Goal: Task Accomplishment & Management: Manage account settings

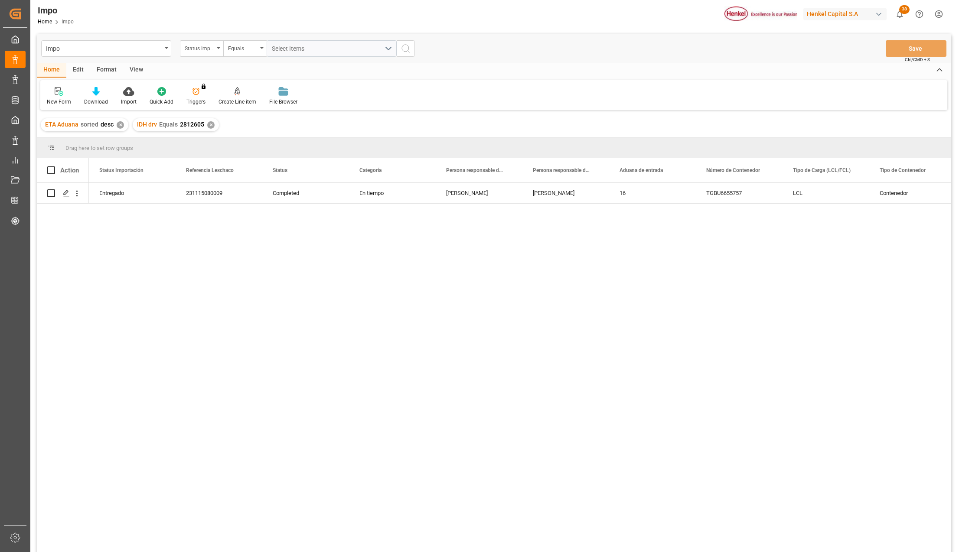
click at [210, 125] on div "✕" at bounding box center [210, 124] width 7 height 7
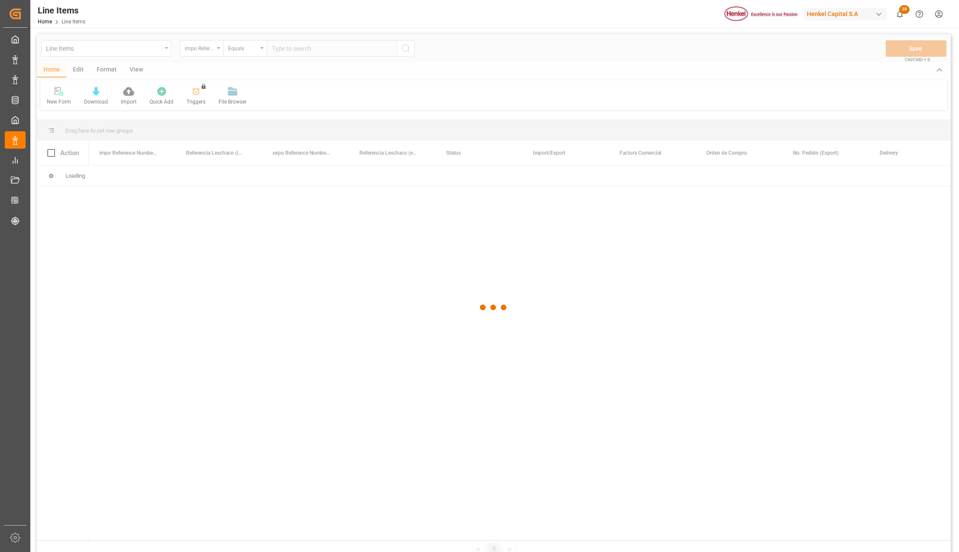
click at [166, 49] on div at bounding box center [494, 307] width 914 height 547
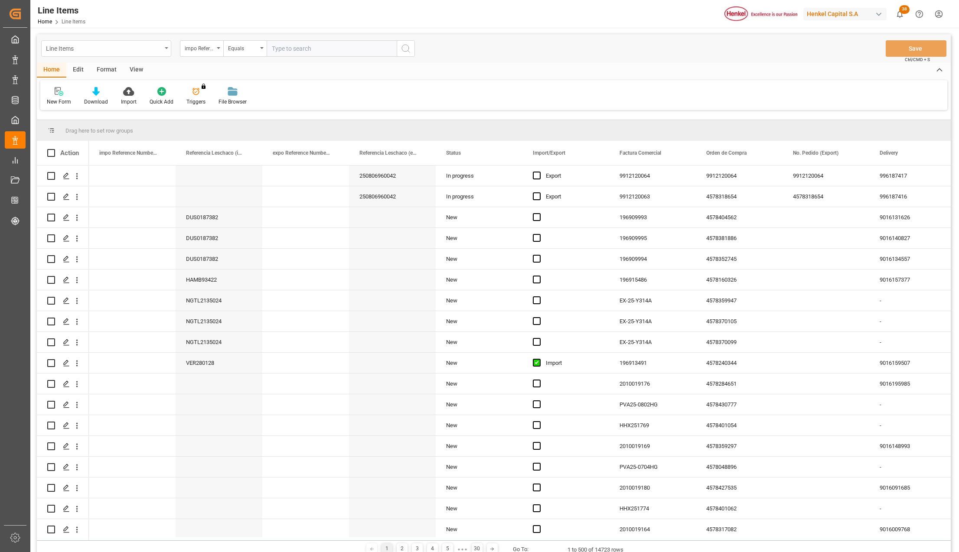
click at [103, 51] on div "Line Items" at bounding box center [104, 47] width 116 height 11
click at [66, 104] on div "Impo" at bounding box center [106, 107] width 129 height 18
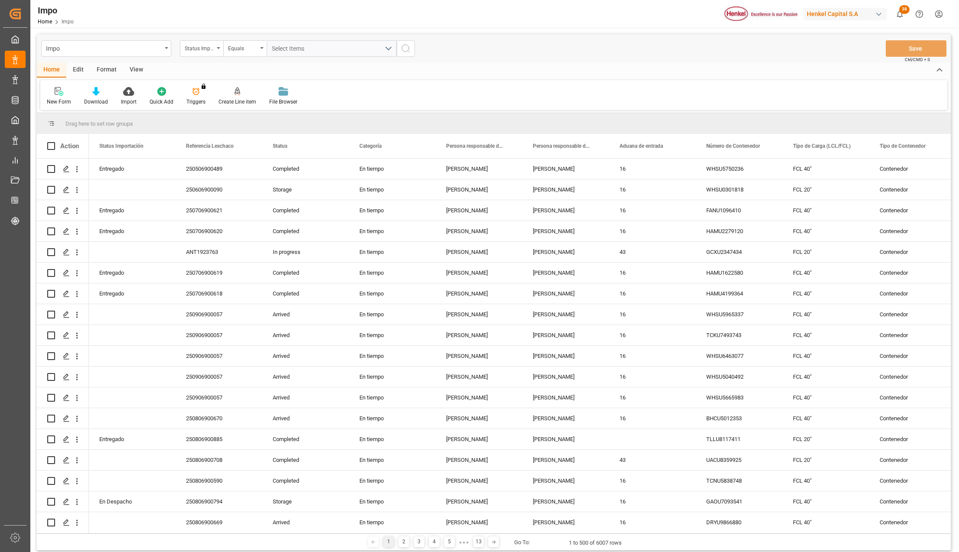
click at [127, 70] on div "View" at bounding box center [136, 70] width 26 height 15
click at [105, 104] on div "Standard Templates" at bounding box center [98, 102] width 43 height 8
click at [106, 118] on div "Seguimiento Operativo" at bounding box center [122, 122] width 76 height 9
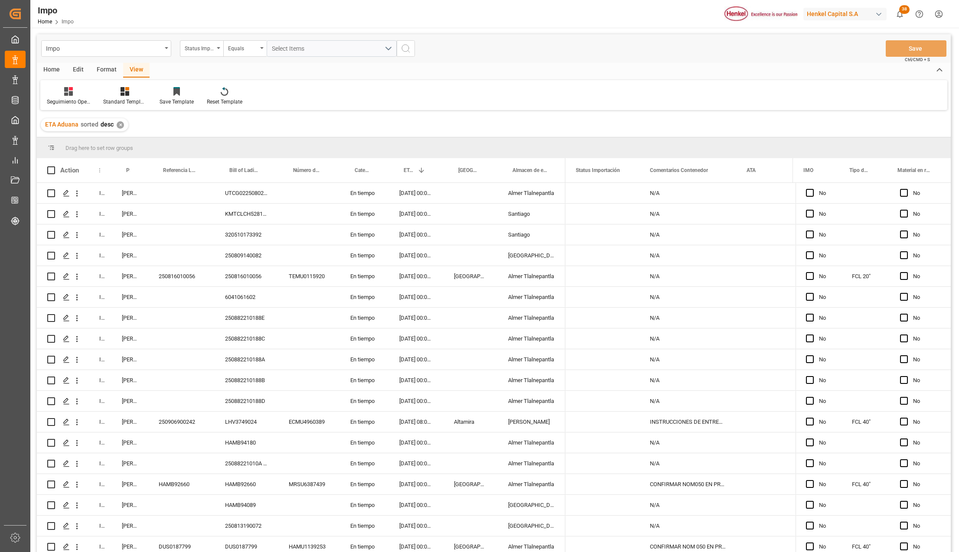
drag, startPoint x: 109, startPoint y: 161, endPoint x: 115, endPoint y: 166, distance: 7.7
click at [124, 156] on div "Drag here to set row groups Drag here to set column labels Action Status Person…" at bounding box center [494, 347] width 914 height 420
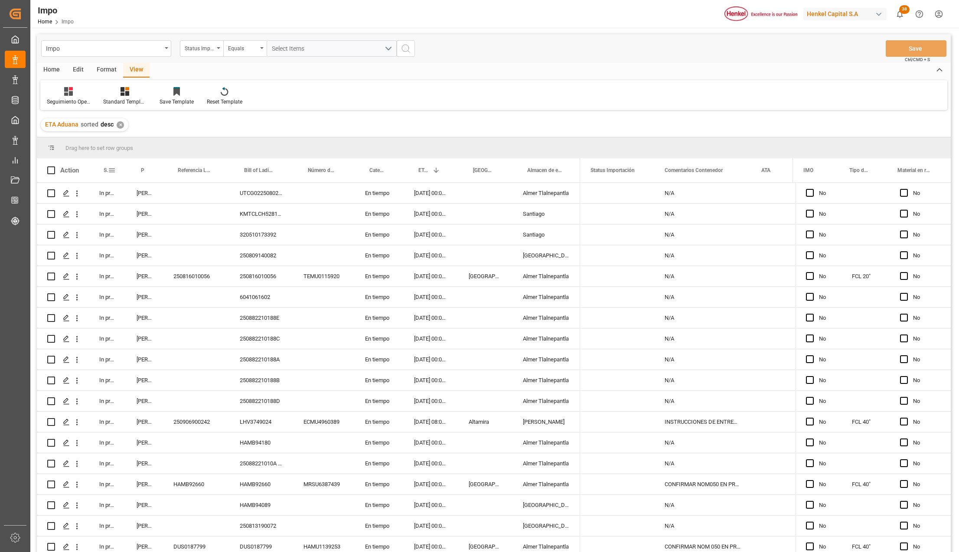
click at [113, 171] on span at bounding box center [112, 170] width 8 height 8
click at [153, 170] on span "filter" at bounding box center [152, 172] width 8 height 8
click at [137, 193] on div "Equals" at bounding box center [147, 195] width 73 height 7
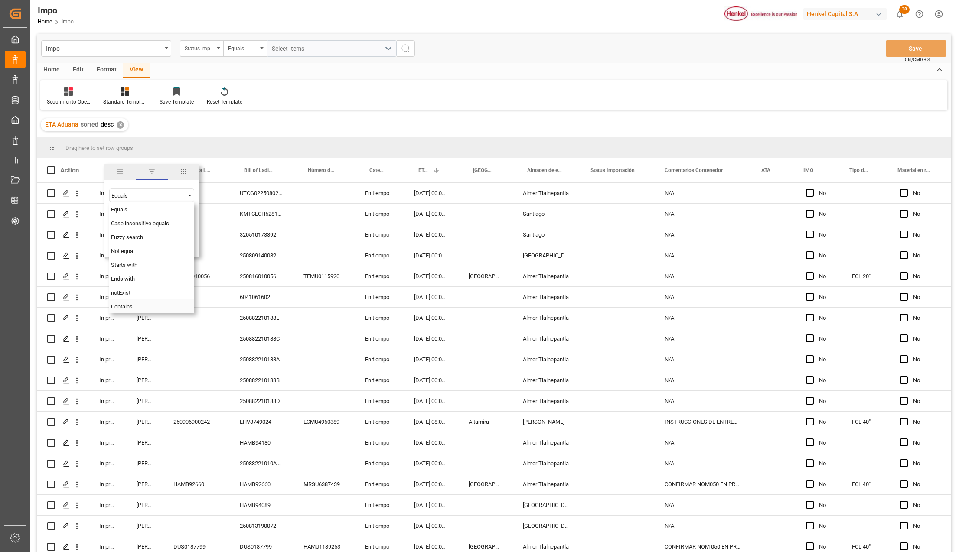
click at [126, 306] on span "Contains" at bounding box center [122, 306] width 22 height 7
click at [122, 214] on input "Filter Value" at bounding box center [151, 216] width 85 height 17
type input "Storage,Arrived,In progress,Pending"
click at [155, 245] on button "Apply" at bounding box center [163, 244] width 16 height 9
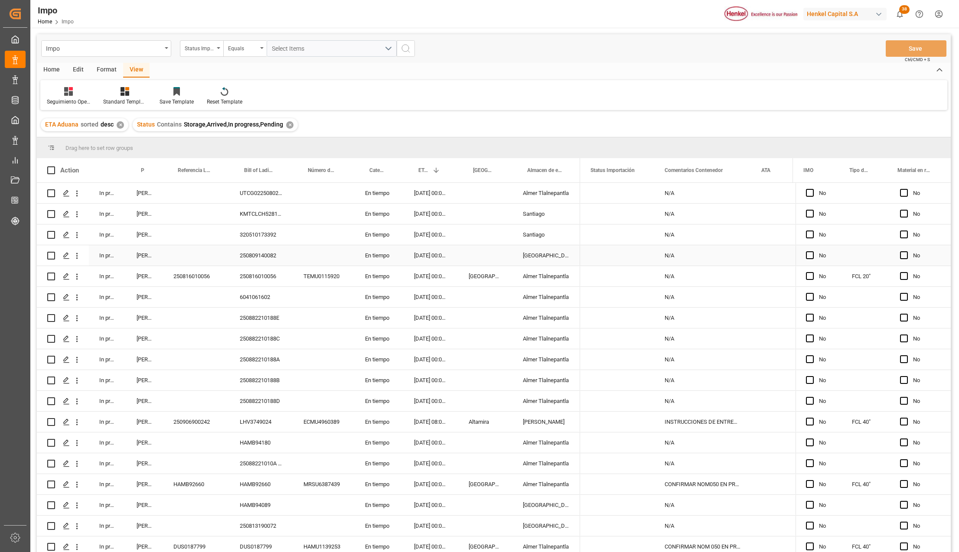
click at [143, 260] on div "[PERSON_NAME]" at bounding box center [144, 255] width 37 height 20
click at [151, 170] on span at bounding box center [149, 170] width 8 height 8
click at [164, 218] on input "Filter Value" at bounding box center [188, 216] width 85 height 17
type input "[PERSON_NAME]"
click at [198, 242] on button "Apply" at bounding box center [200, 244] width 16 height 9
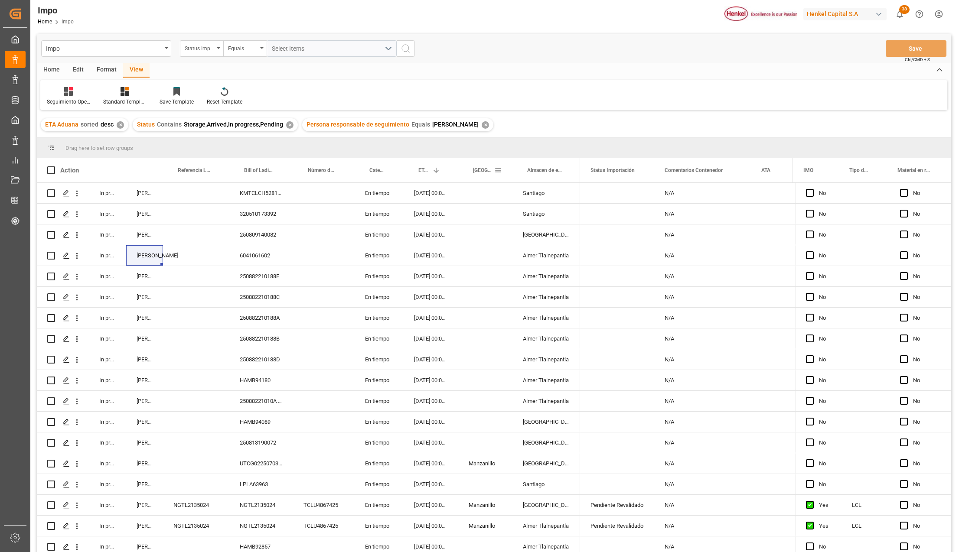
click at [497, 171] on span at bounding box center [498, 170] width 8 height 8
click at [504, 211] on input "Filter Value" at bounding box center [537, 216] width 85 height 17
type input "Veracruz"
click at [549, 240] on button "Apply" at bounding box center [549, 244] width 16 height 9
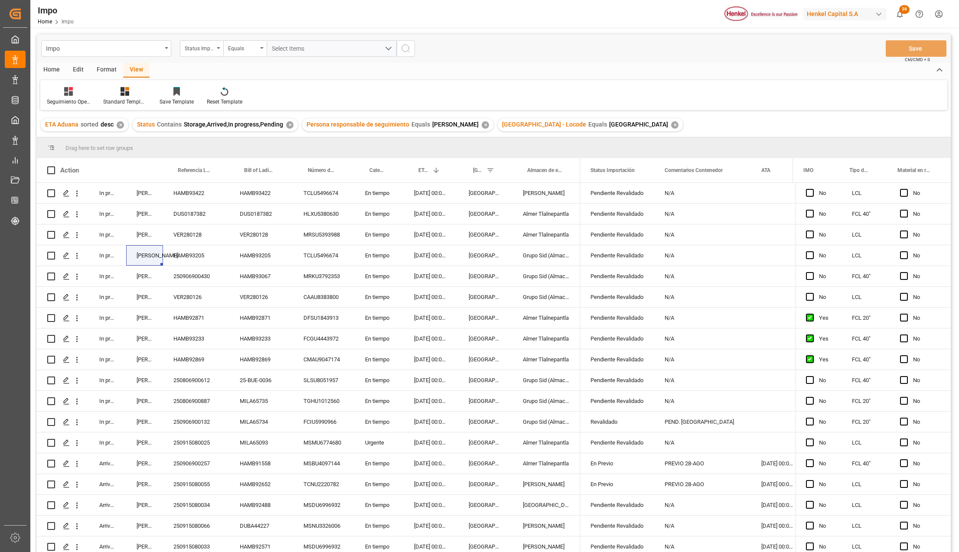
click at [106, 67] on div "Format" at bounding box center [106, 70] width 33 height 15
click at [107, 96] on div "Row Format" at bounding box center [100, 96] width 42 height 19
click at [105, 122] on div "Impo Status Importación Equals Select Items Save Ctrl/CMD + S Home Edit Format …" at bounding box center [494, 304] width 914 height 541
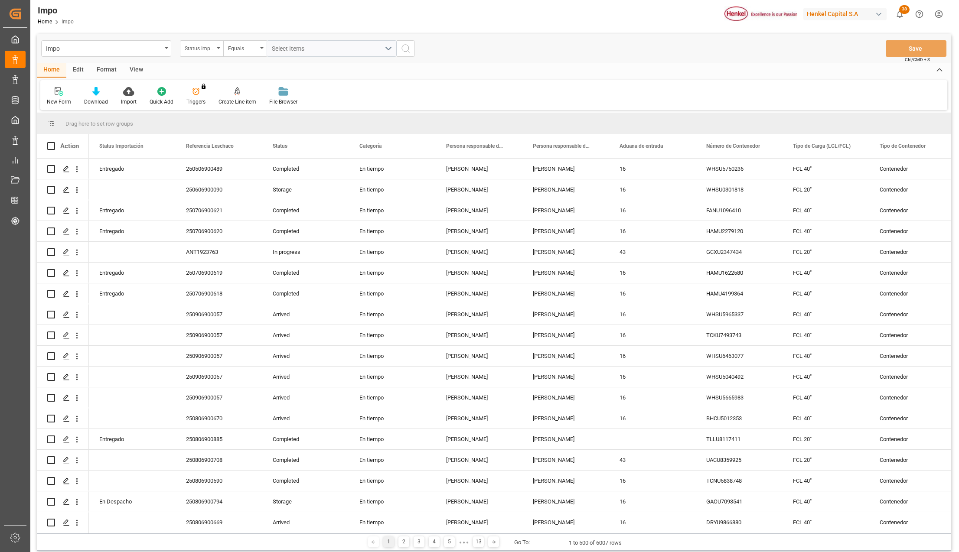
click at [101, 63] on div "Format" at bounding box center [106, 70] width 33 height 15
click at [62, 86] on div "Filter Rows Row Format" at bounding box center [493, 95] width 907 height 30
click at [60, 95] on icon at bounding box center [59, 91] width 8 height 9
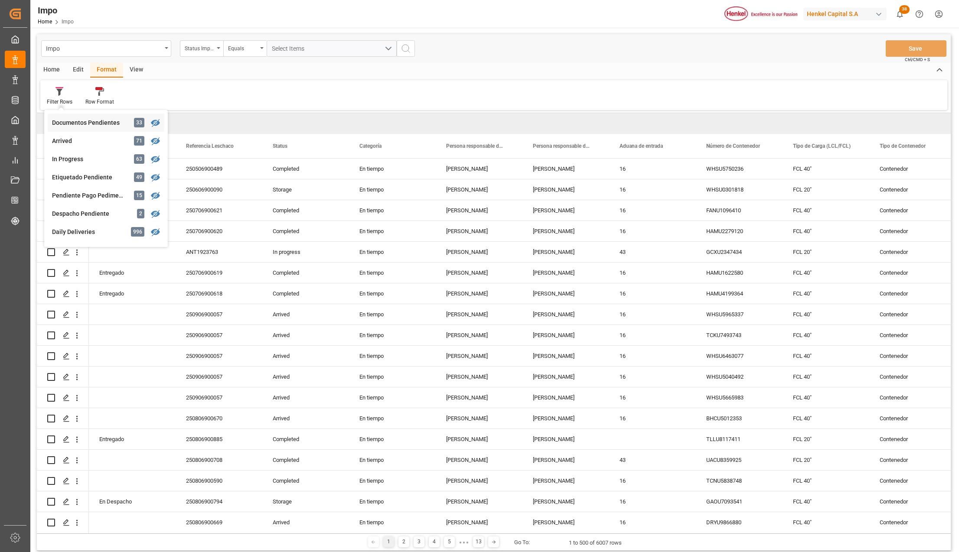
click at [75, 122] on div "Documentos Pendientes" at bounding box center [90, 122] width 76 height 9
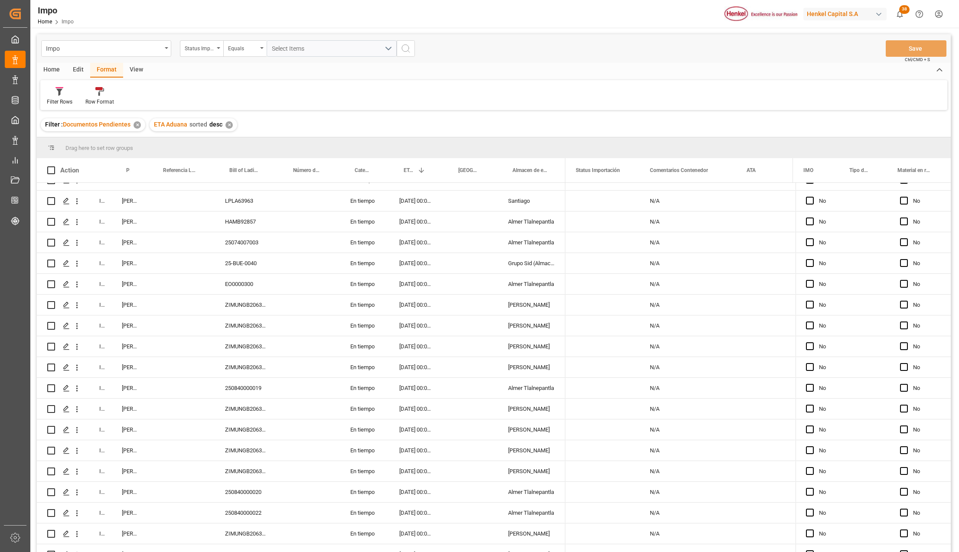
scroll to position [317, 0]
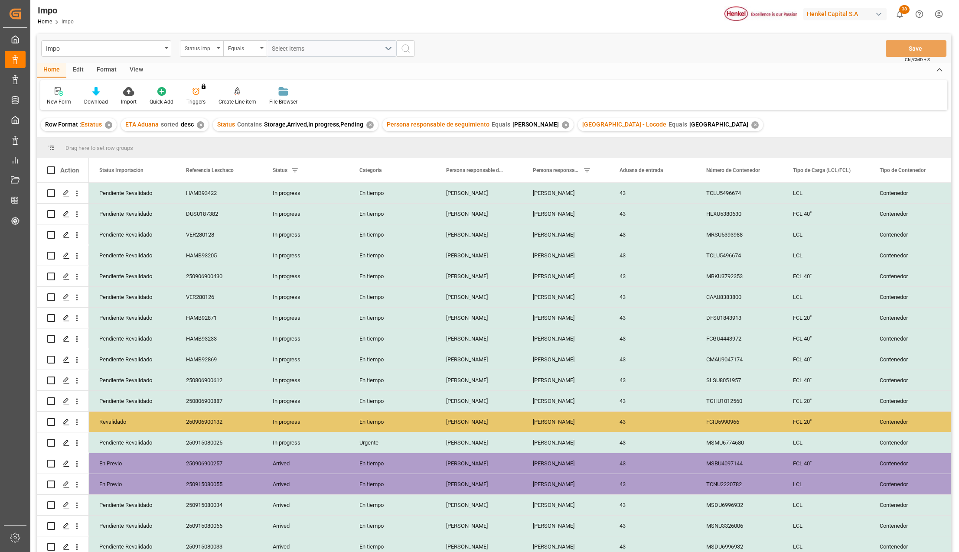
click at [751, 124] on div "✕" at bounding box center [754, 124] width 7 height 7
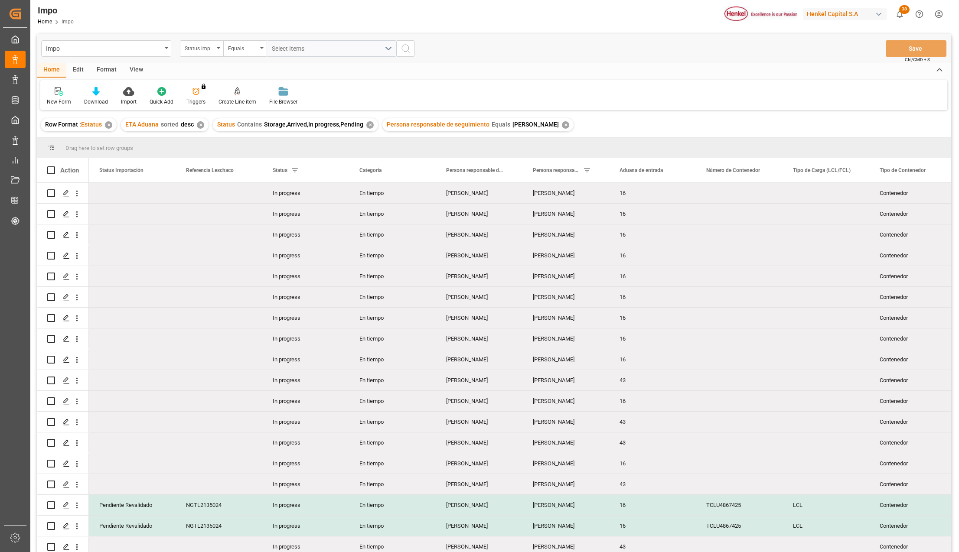
click at [134, 70] on div "View" at bounding box center [136, 70] width 26 height 15
click at [106, 97] on div "Standard Templates" at bounding box center [98, 96] width 56 height 19
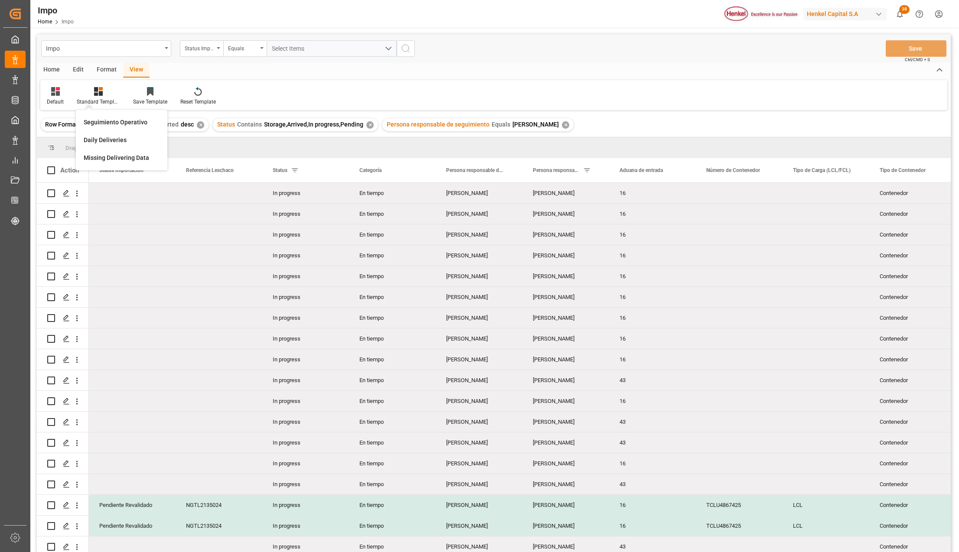
click at [106, 115] on div "Seguimiento Operativo" at bounding box center [121, 123] width 85 height 18
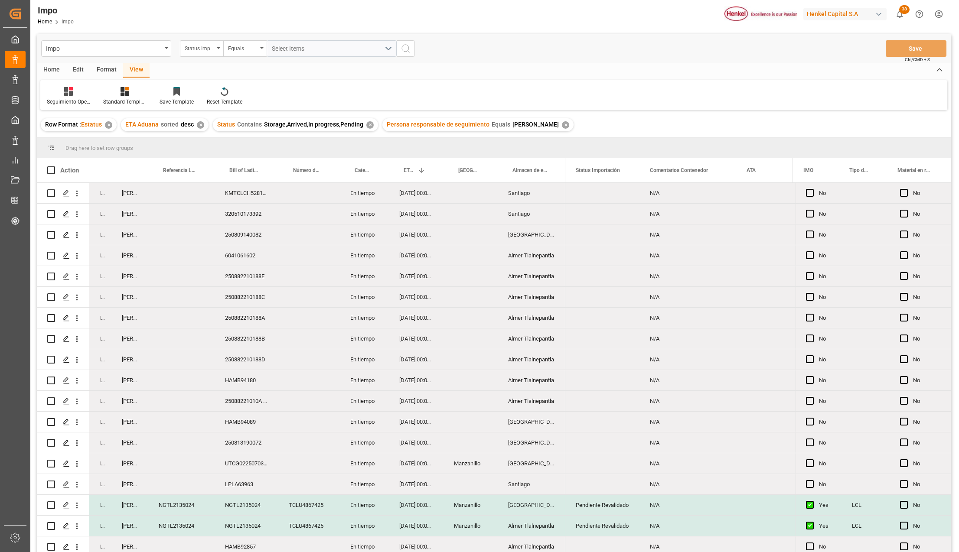
click at [496, 286] on div "Press SPACE to select this row." at bounding box center [470, 276] width 54 height 20
click at [488, 171] on div "[GEOGRAPHIC_DATA] - Locode" at bounding box center [470, 170] width 54 height 24
click at [485, 170] on span at bounding box center [483, 170] width 8 height 8
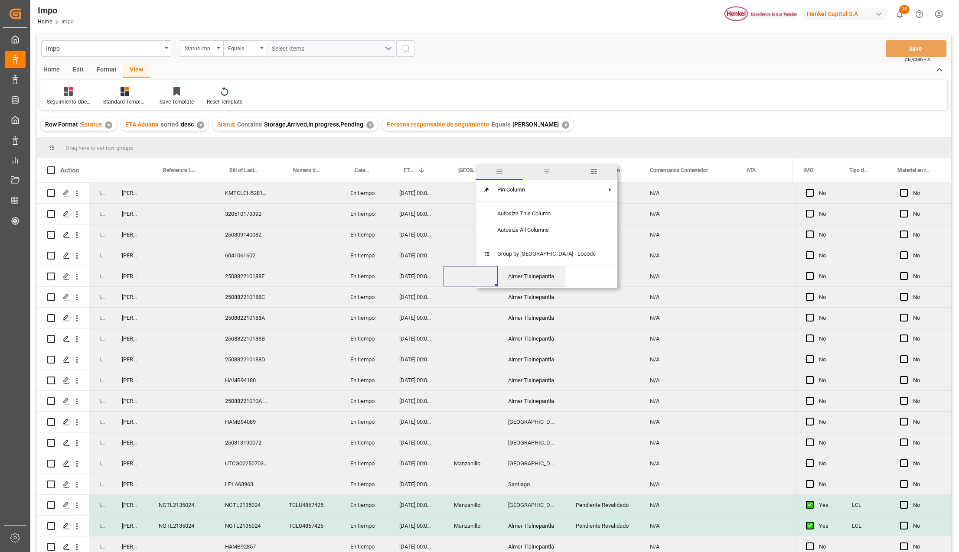
click at [543, 174] on span "filter" at bounding box center [547, 172] width 8 height 8
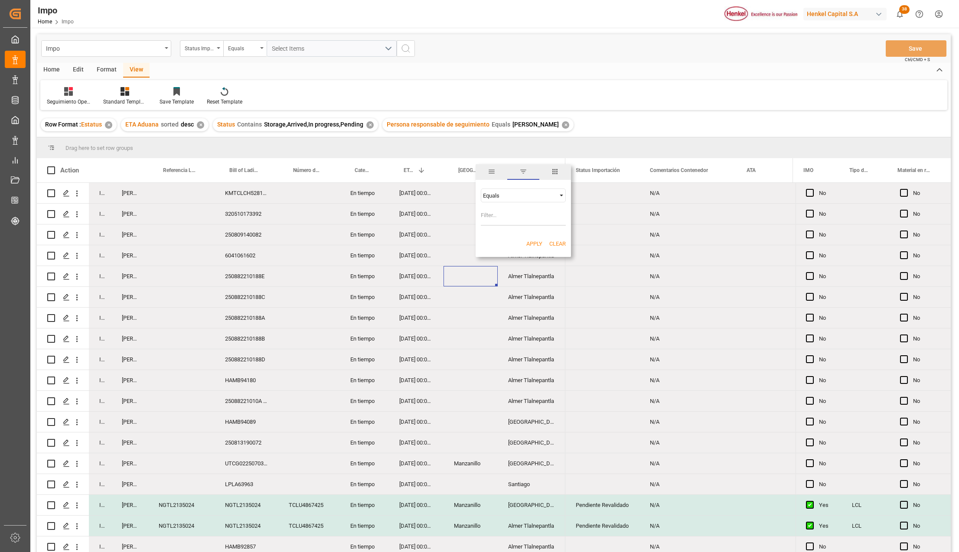
click at [526, 217] on input "Filter Value" at bounding box center [523, 216] width 85 height 17
type input "Manzanillo"
click at [491, 237] on div "Apply Clear" at bounding box center [522, 244] width 95 height 23
click at [531, 243] on button "Apply" at bounding box center [534, 244] width 16 height 9
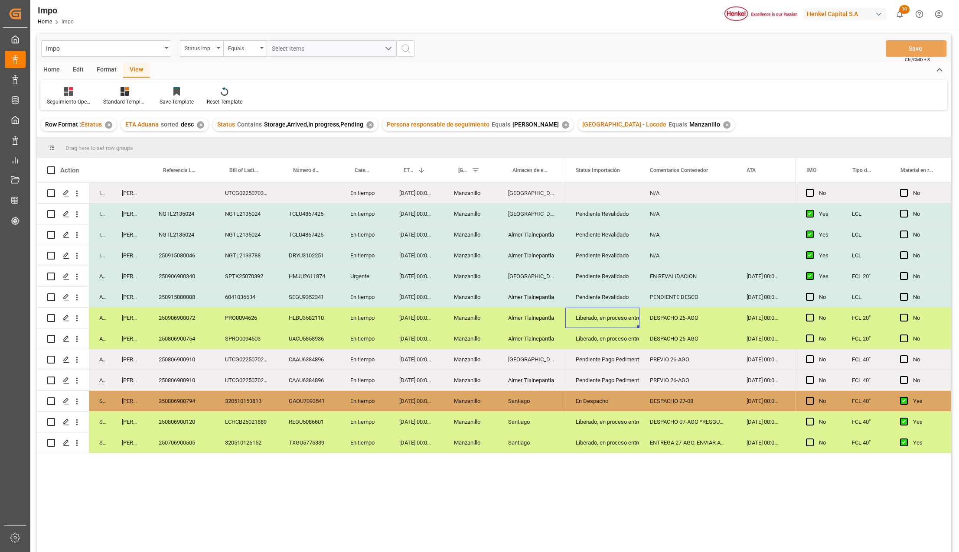
click at [604, 315] on div "Liberado, en proceso entrega" at bounding box center [602, 318] width 53 height 20
click at [622, 319] on icon "open menu" at bounding box center [623, 323] width 10 height 10
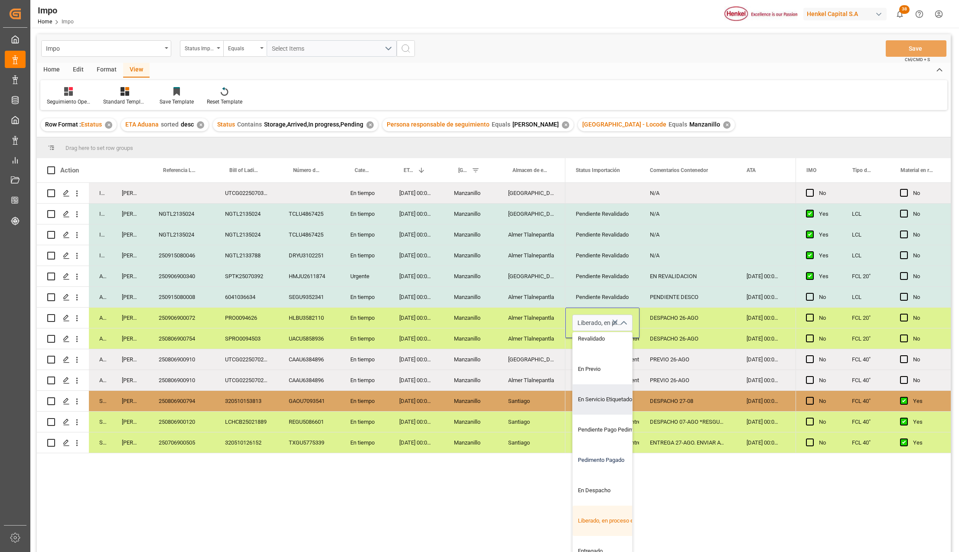
scroll to position [58, 0]
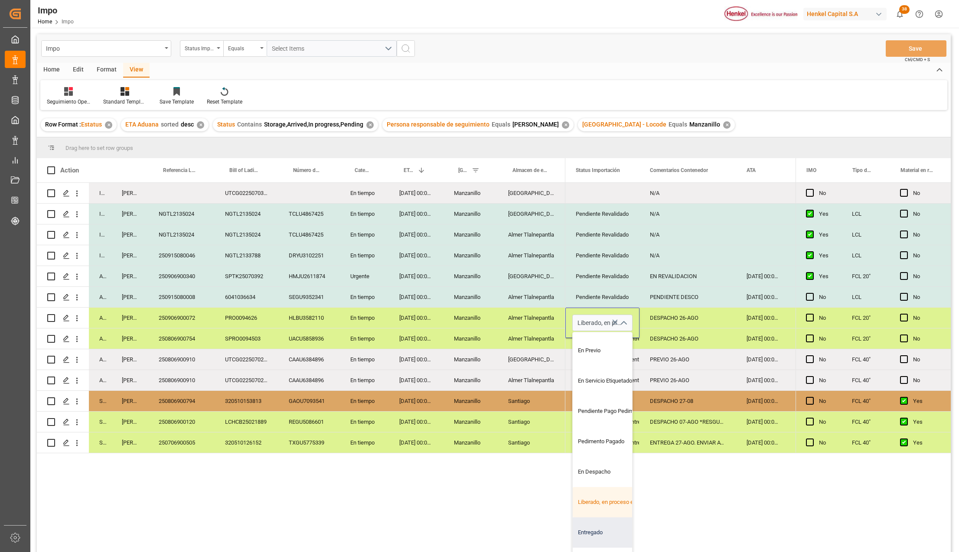
click at [593, 527] on div "Entregado" at bounding box center [613, 532] width 81 height 30
type input "Entregado"
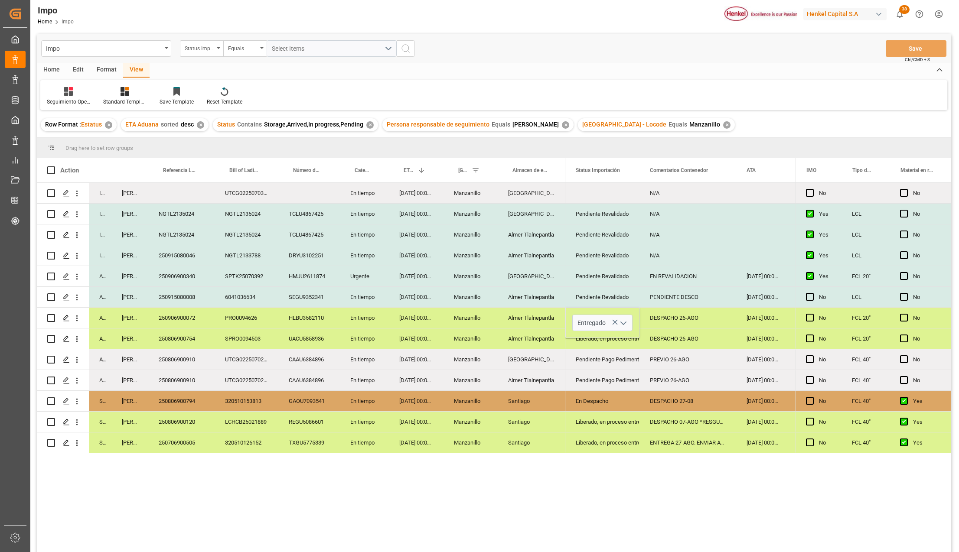
click at [667, 520] on div "N/A No Pendiente Revalidado N/A No Pendiente Revalidado N/A No Pendiente Revali…" at bounding box center [680, 370] width 230 height 375
click at [592, 354] on div "Pendiente Pago Pedimento" at bounding box center [602, 360] width 53 height 20
click at [599, 319] on div "Entregado" at bounding box center [602, 318] width 53 height 20
click at [595, 337] on div "Liberado, en proceso entrega" at bounding box center [602, 339] width 53 height 20
click at [667, 323] on div "DESPACHO 26-AGO" at bounding box center [687, 318] width 97 height 20
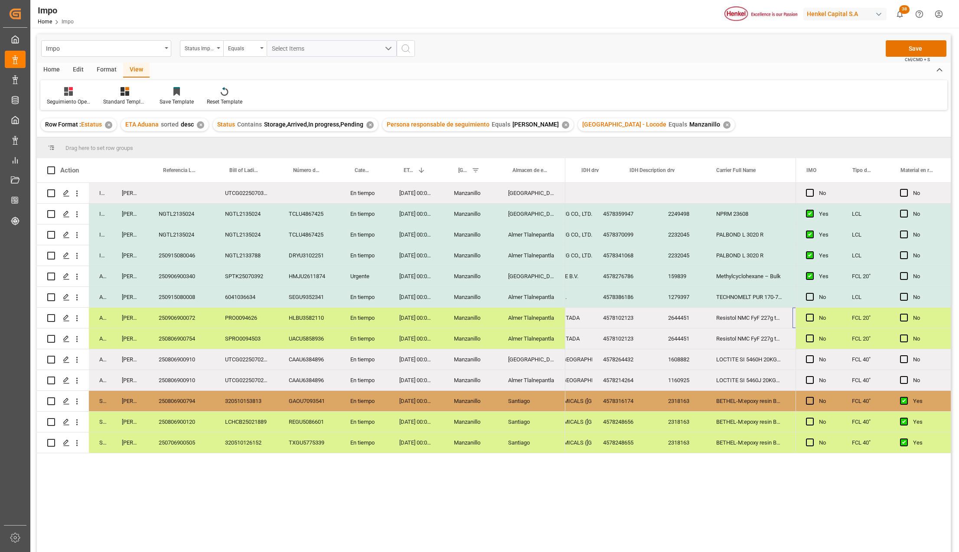
scroll to position [0, 586]
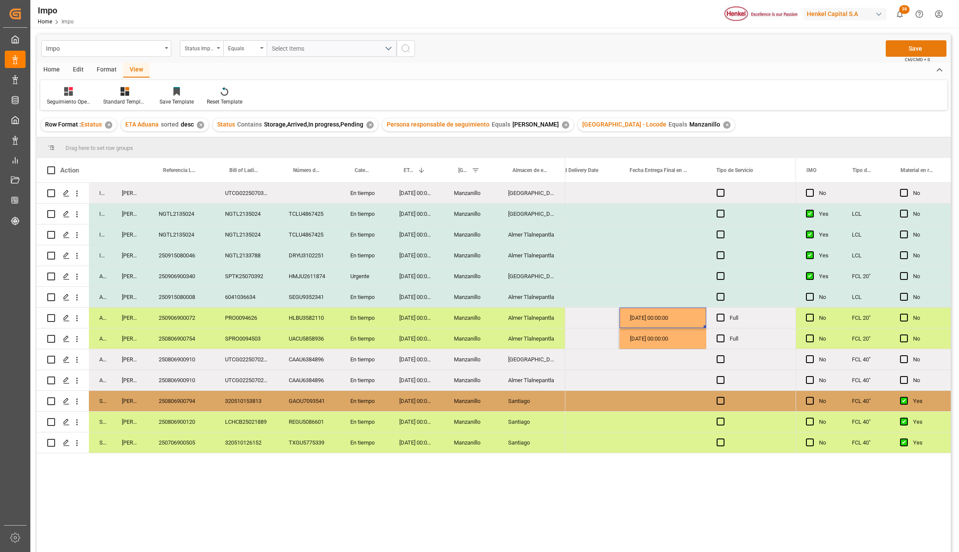
click at [907, 49] on button "Save" at bounding box center [915, 48] width 61 height 16
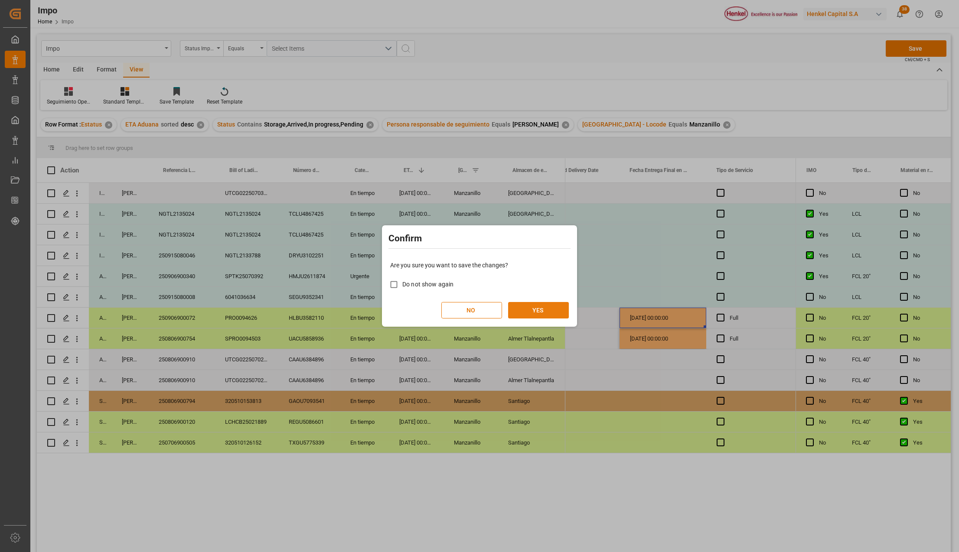
click at [529, 309] on button "YES" at bounding box center [538, 310] width 61 height 16
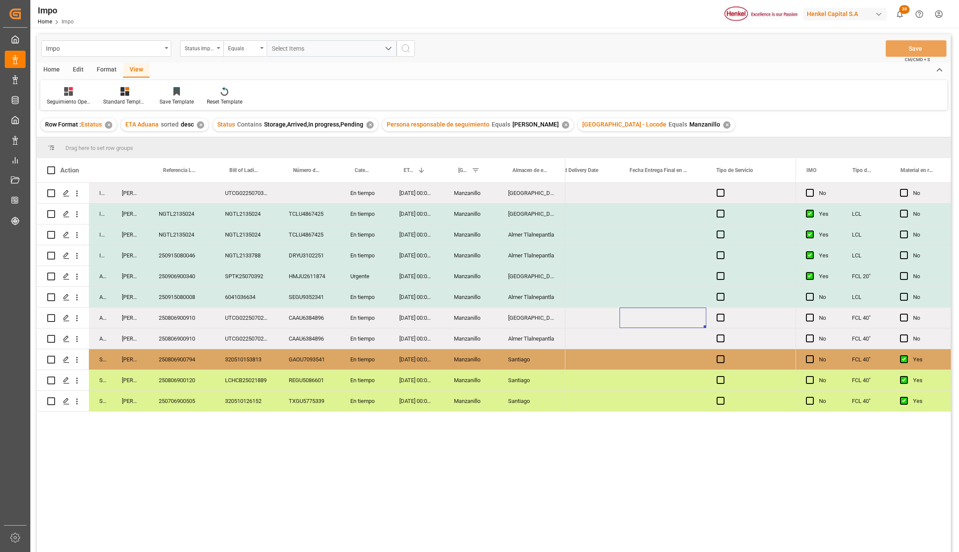
click at [488, 283] on div "Manzanillo" at bounding box center [470, 276] width 54 height 20
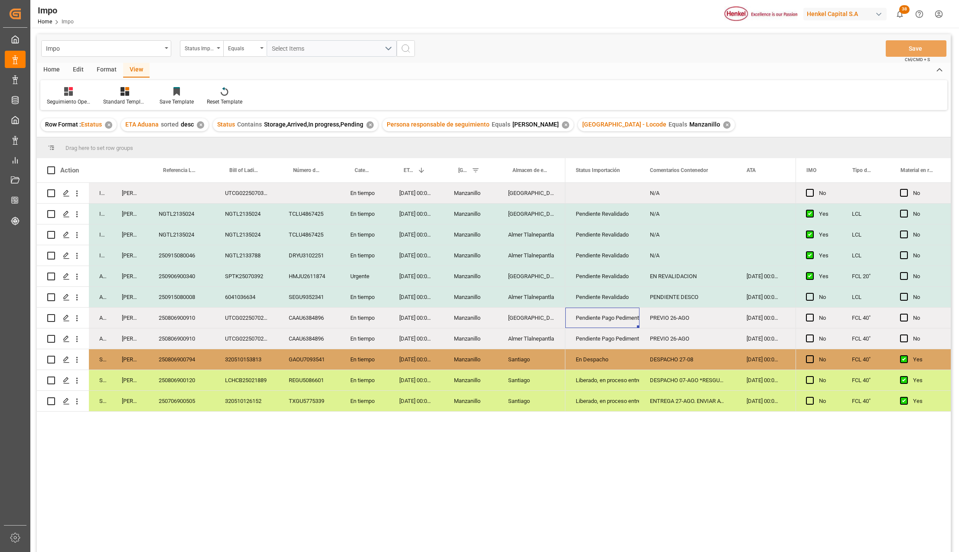
click at [190, 317] on div "250806900910" at bounding box center [181, 318] width 66 height 20
click at [212, 260] on div "250915080046" at bounding box center [181, 255] width 66 height 20
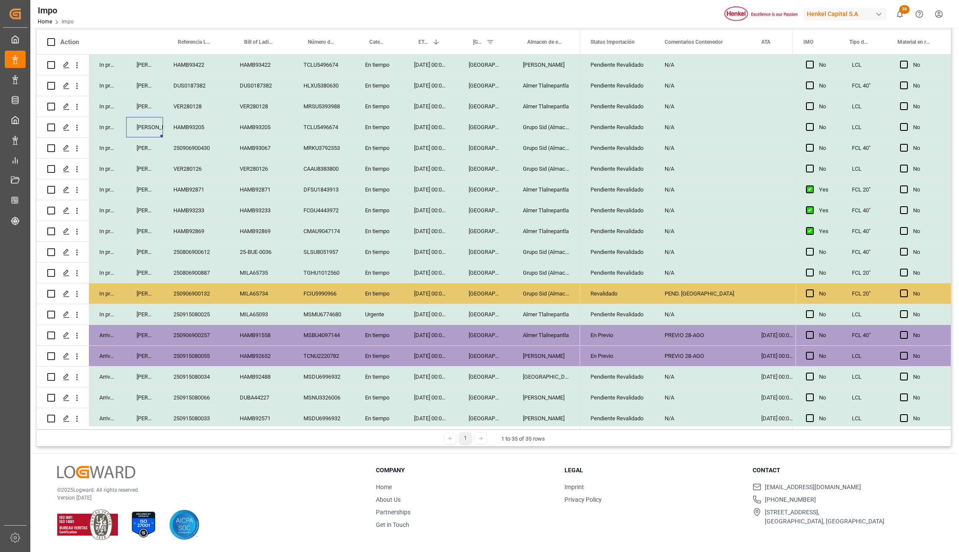
click at [618, 39] on span "Status Importación" at bounding box center [612, 42] width 44 height 6
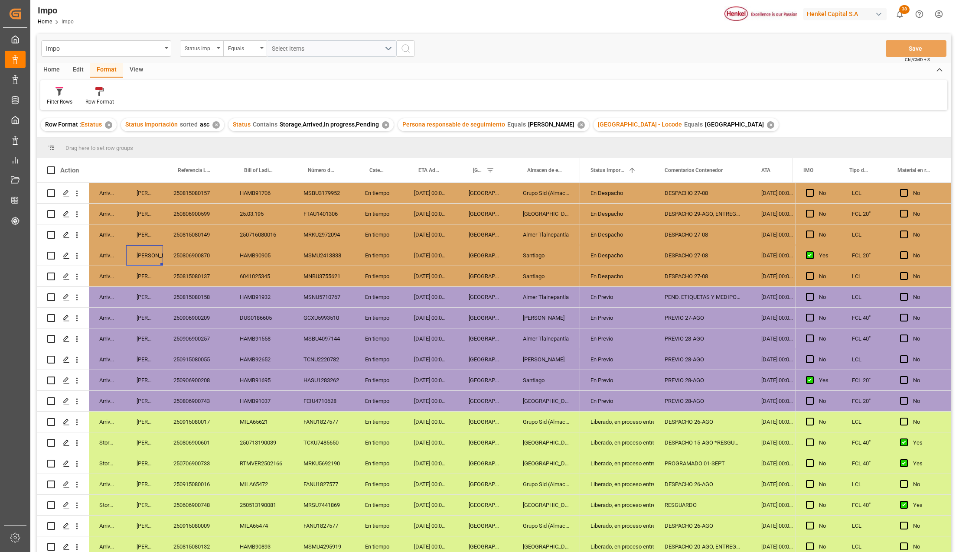
click at [697, 237] on div "DESPACHO 27-08" at bounding box center [702, 234] width 97 height 20
click at [714, 274] on div "DESPACHO 27-08" at bounding box center [702, 276] width 97 height 20
click at [614, 257] on div "En Despacho" at bounding box center [616, 256] width 53 height 20
click at [640, 260] on polyline "open menu" at bounding box center [637, 261] width 5 height 3
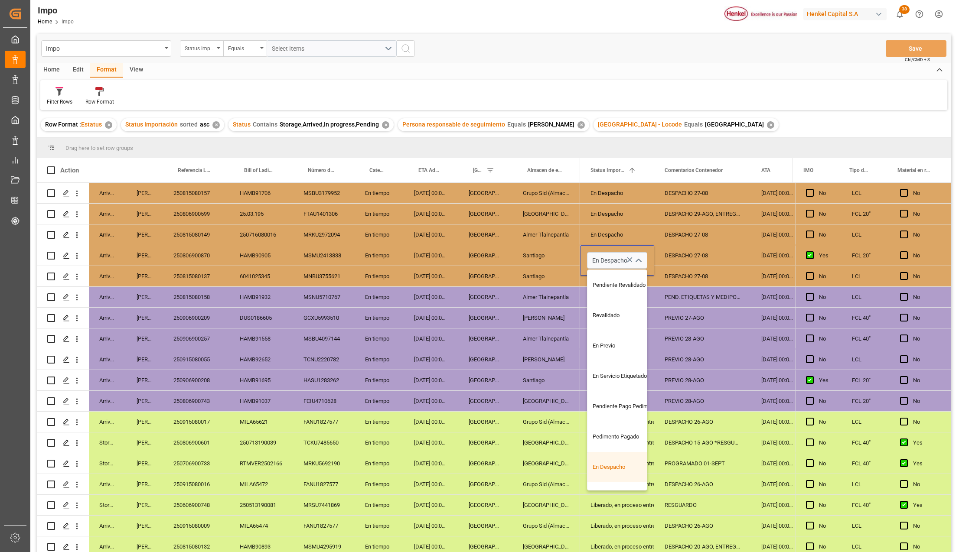
scroll to position [58, 0]
click at [615, 446] on div "Liberado, en proceso entrega" at bounding box center [627, 440] width 81 height 30
type input "Liberado, en proceso entrega"
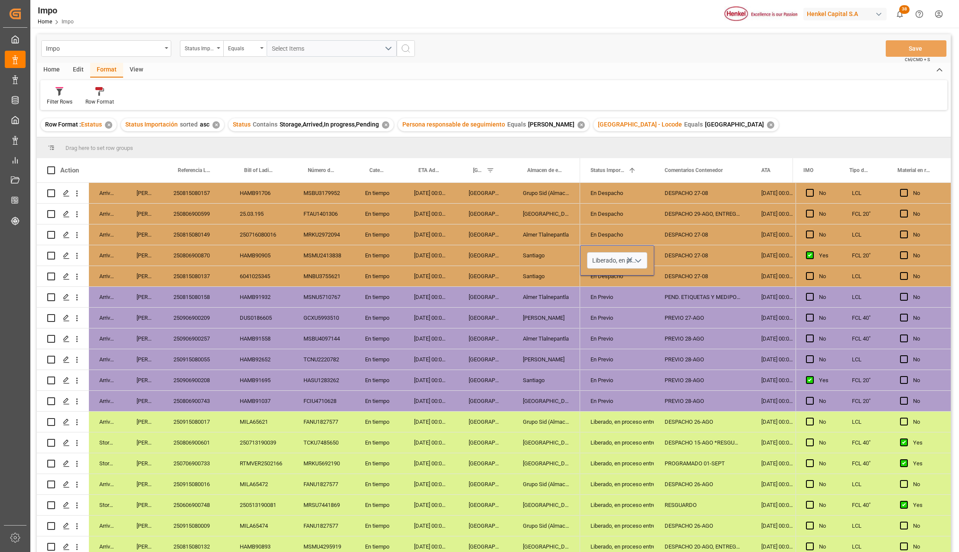
click at [616, 447] on div "Liberado, en proceso entrega" at bounding box center [616, 443] width 53 height 20
click at [923, 49] on button "Save" at bounding box center [915, 48] width 61 height 16
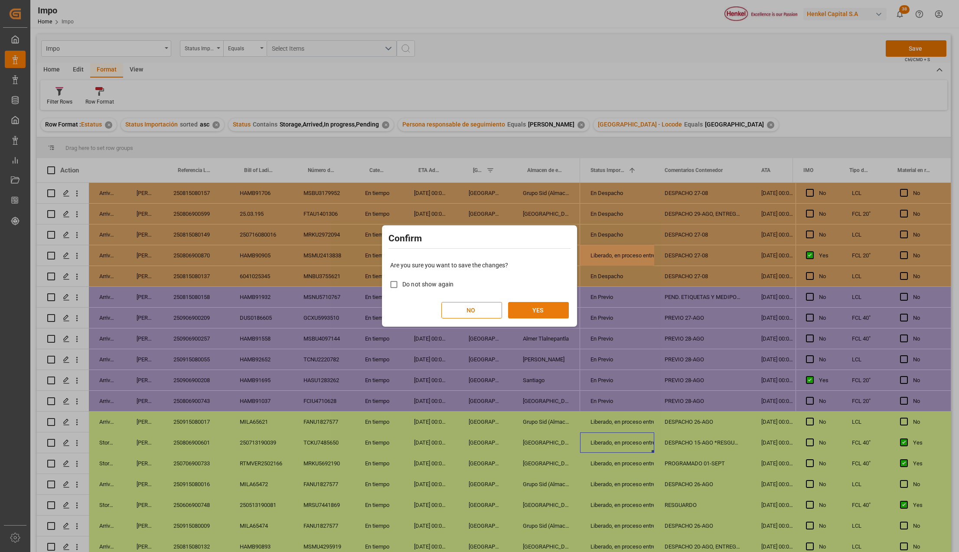
click at [550, 303] on button "YES" at bounding box center [538, 310] width 61 height 16
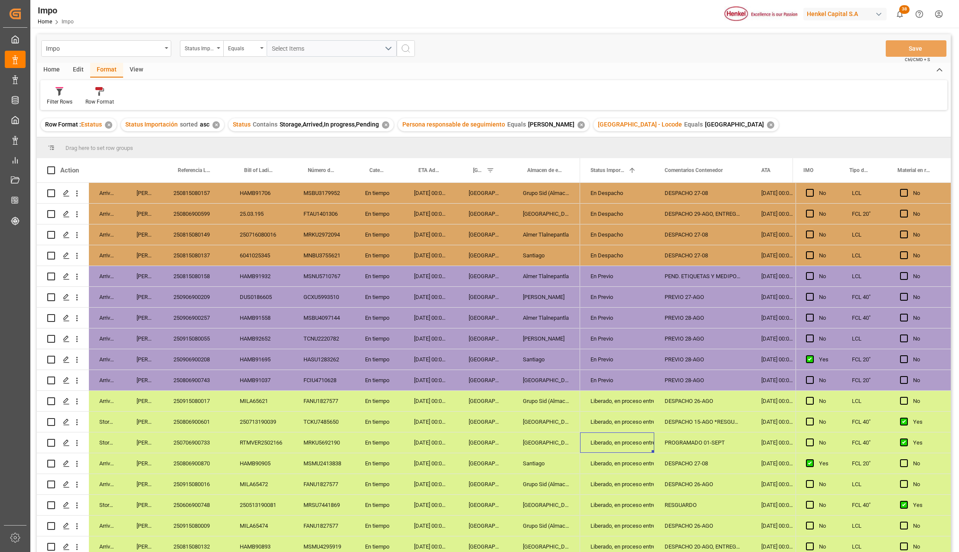
scroll to position [359, 0]
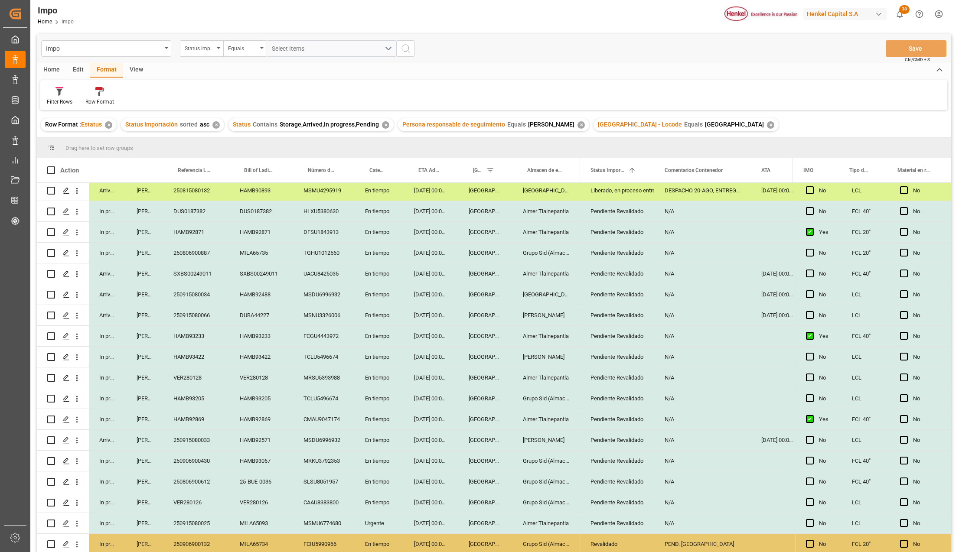
click at [196, 504] on div "VER280126" at bounding box center [196, 502] width 66 height 20
click at [196, 504] on input "VER280126" at bounding box center [196, 507] width 52 height 16
paste input "250915080078"
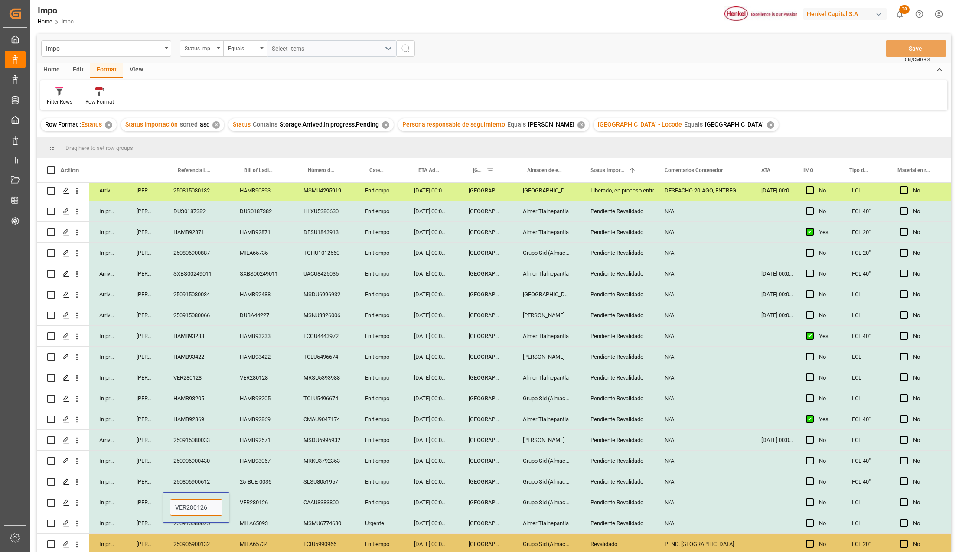
type input "250915080078"
click at [266, 472] on div "25-BUE-0036" at bounding box center [261, 482] width 64 height 20
drag, startPoint x: 213, startPoint y: 501, endPoint x: 214, endPoint y: 505, distance: 4.4
click at [213, 501] on div "250915080078" at bounding box center [196, 502] width 66 height 20
click at [217, 501] on input "250915080078" at bounding box center [196, 507] width 52 height 16
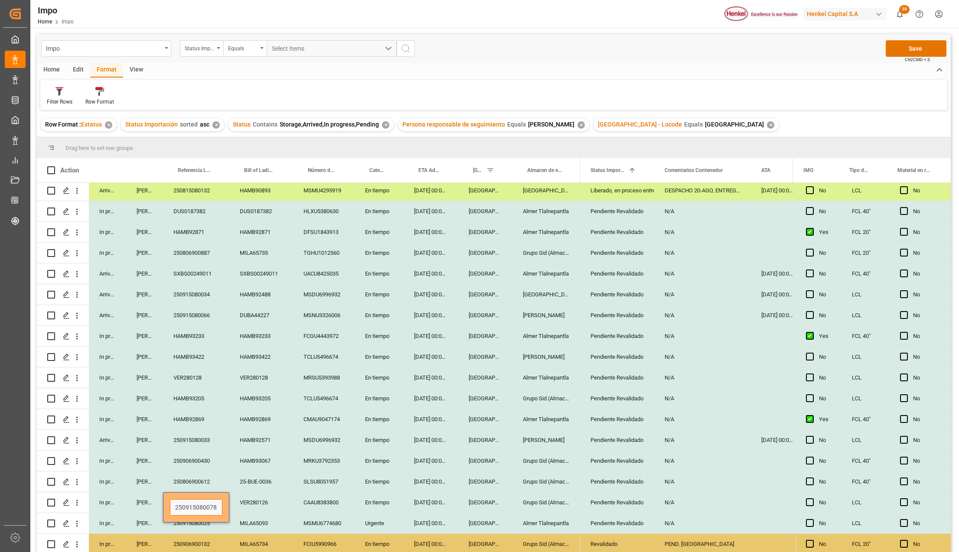
type input "250915080078"
click at [910, 51] on button "Save" at bounding box center [915, 48] width 61 height 16
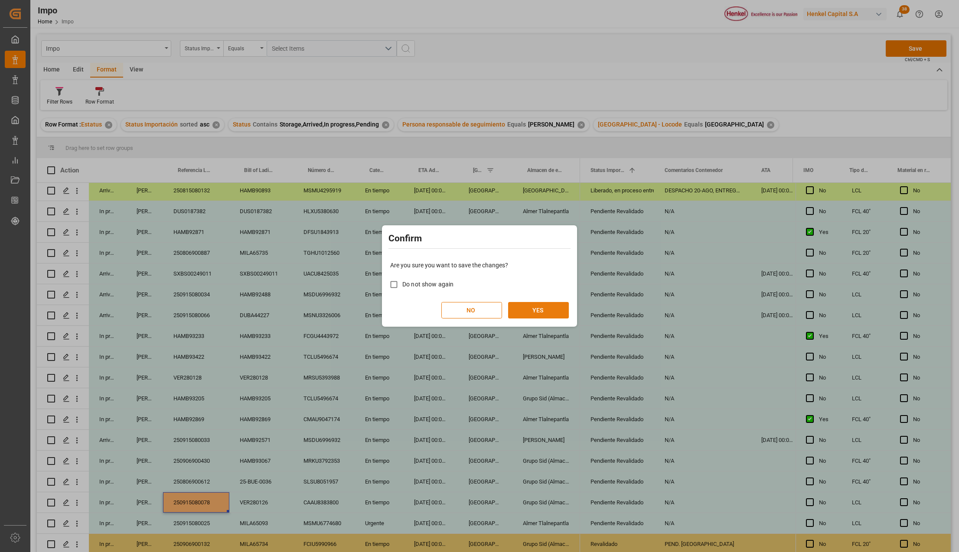
click at [517, 305] on button "YES" at bounding box center [538, 310] width 61 height 16
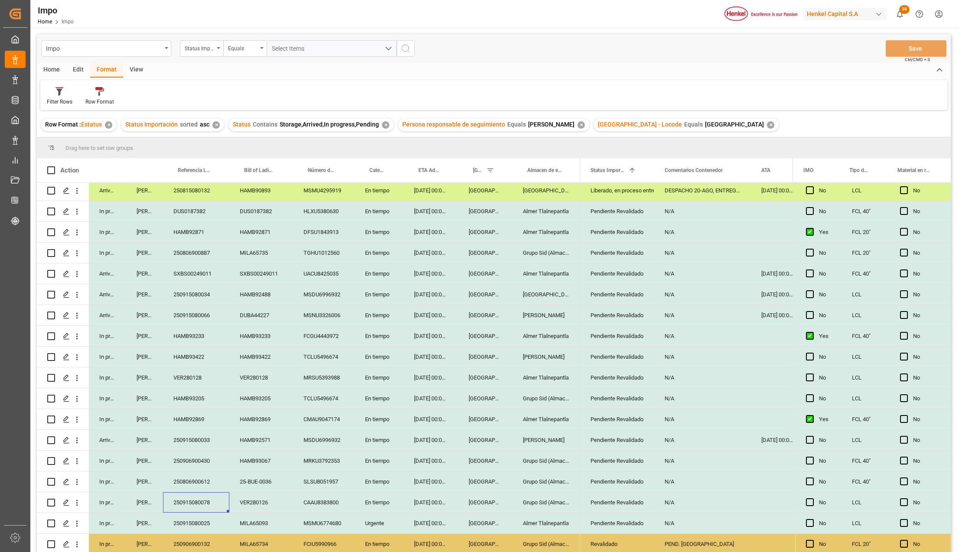
click at [191, 396] on div "HAMB93205" at bounding box center [196, 398] width 66 height 20
click at [191, 396] on input "HAMB93205" at bounding box center [196, 403] width 52 height 16
paste input "250915080076"
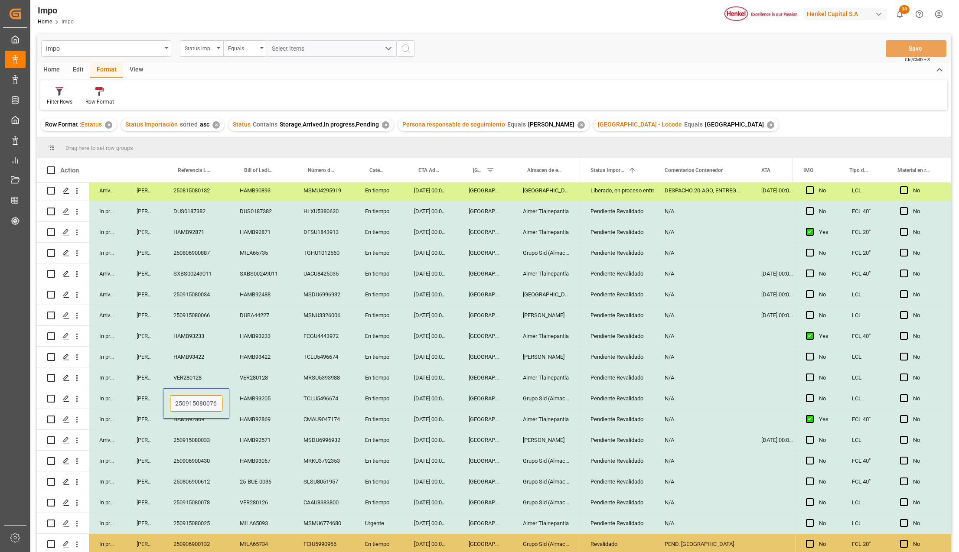
type input "250915080076"
click at [928, 51] on button "Save" at bounding box center [915, 48] width 61 height 16
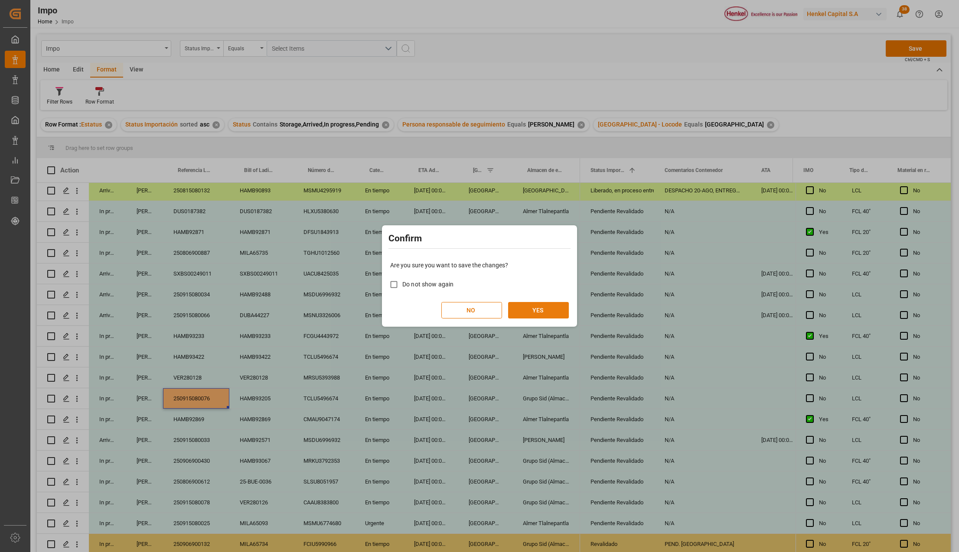
click at [523, 309] on button "YES" at bounding box center [538, 310] width 61 height 16
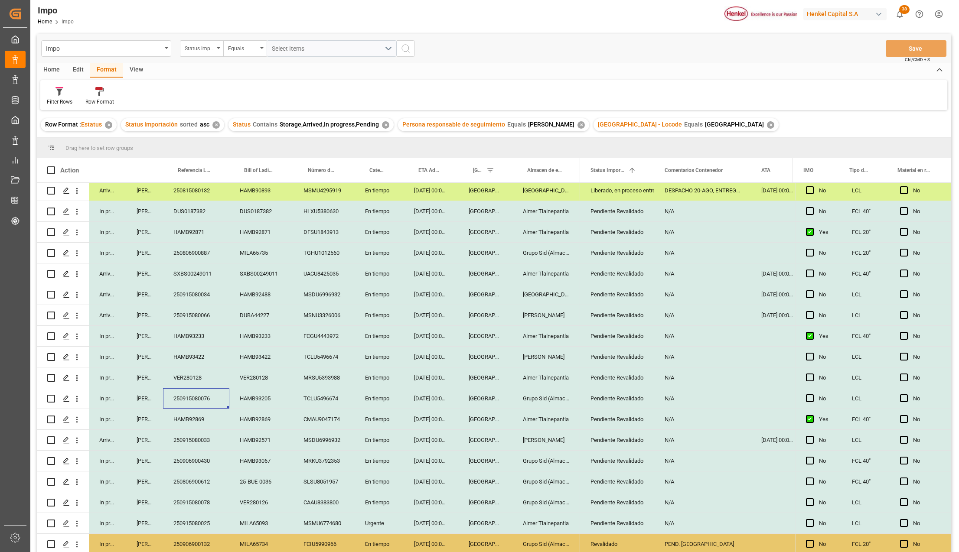
click at [433, 398] on div "01-09-2025 00:00:00" at bounding box center [430, 398] width 55 height 20
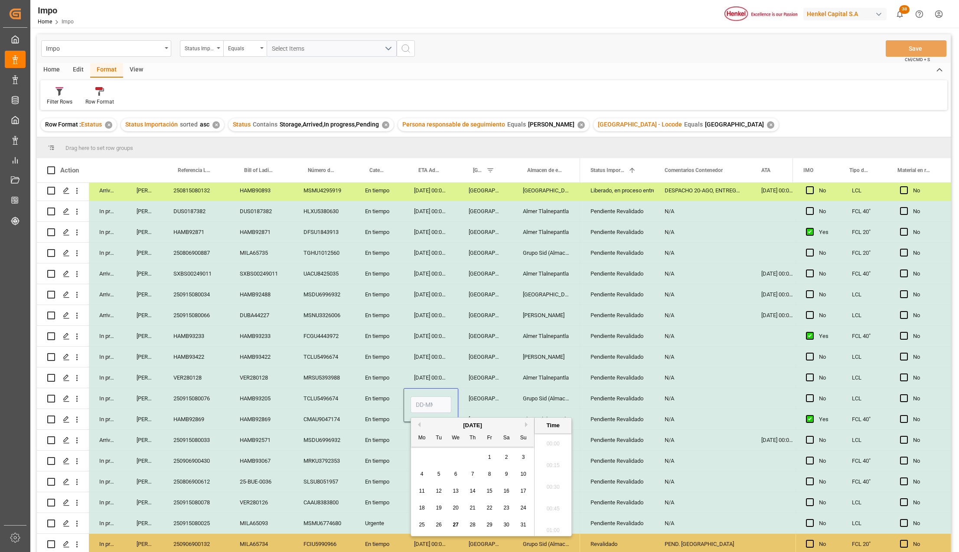
type input "01-09-2025 00:00"
click at [432, 404] on input "01-09-2025 00:00" at bounding box center [430, 405] width 41 height 16
click at [229, 447] on div "HAMB92571" at bounding box center [261, 440] width 64 height 20
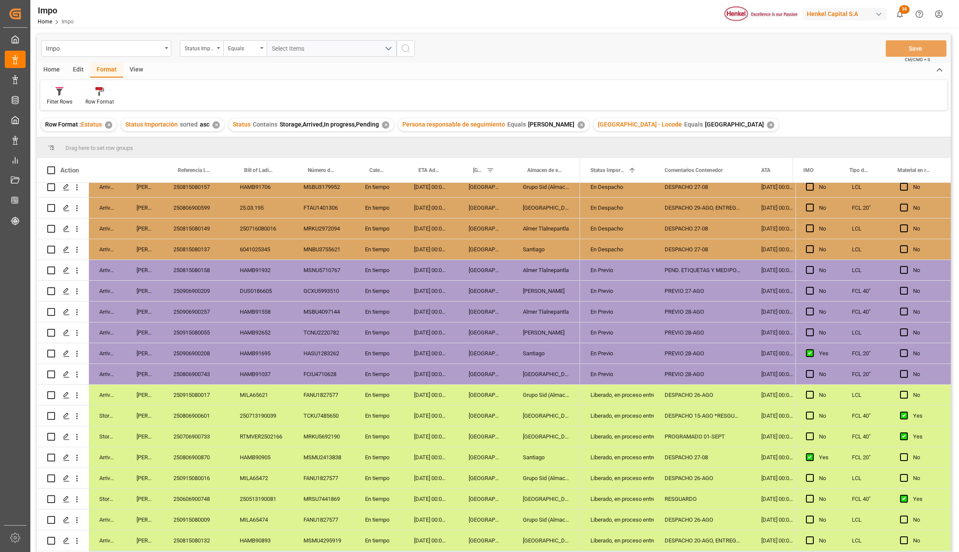
scroll to position [0, 0]
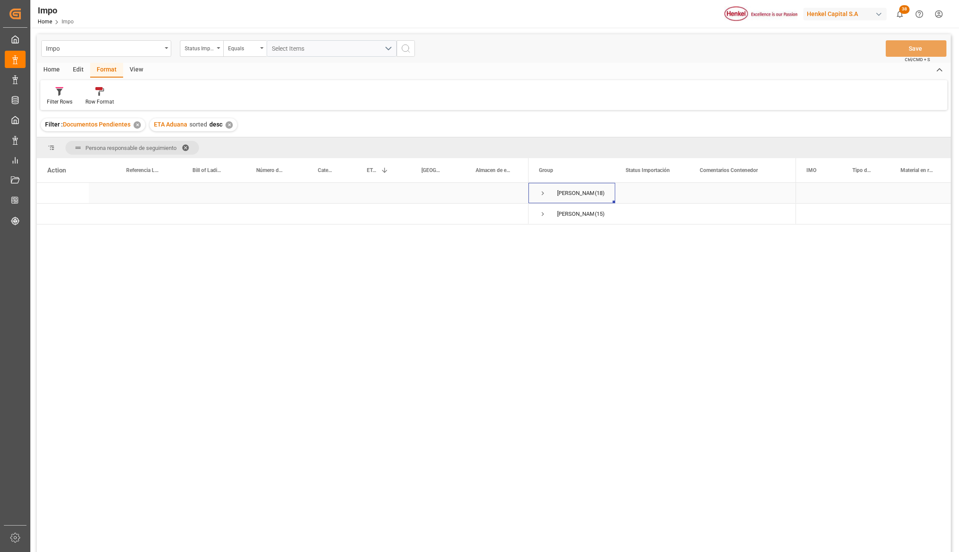
click at [543, 193] on span "Press SPACE to select this row." at bounding box center [543, 193] width 8 height 8
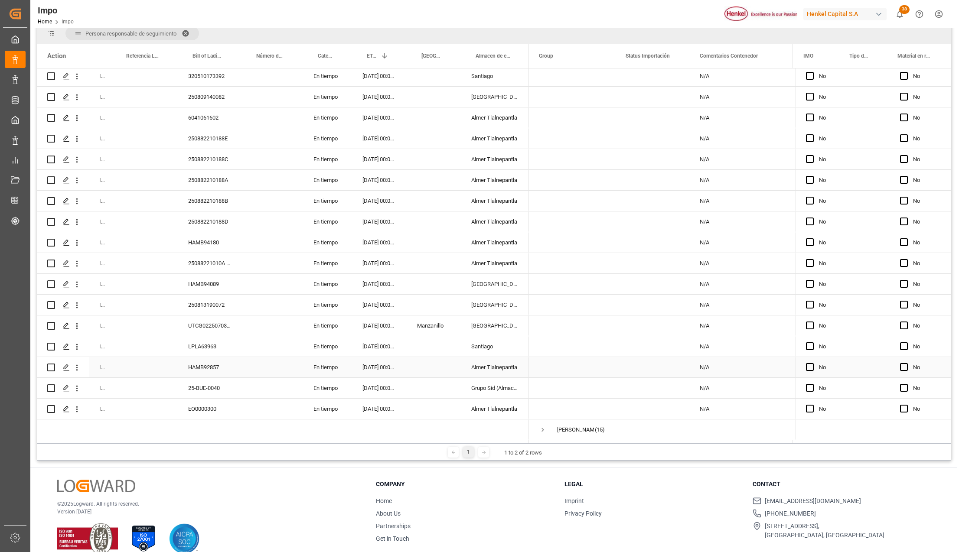
scroll to position [128, 0]
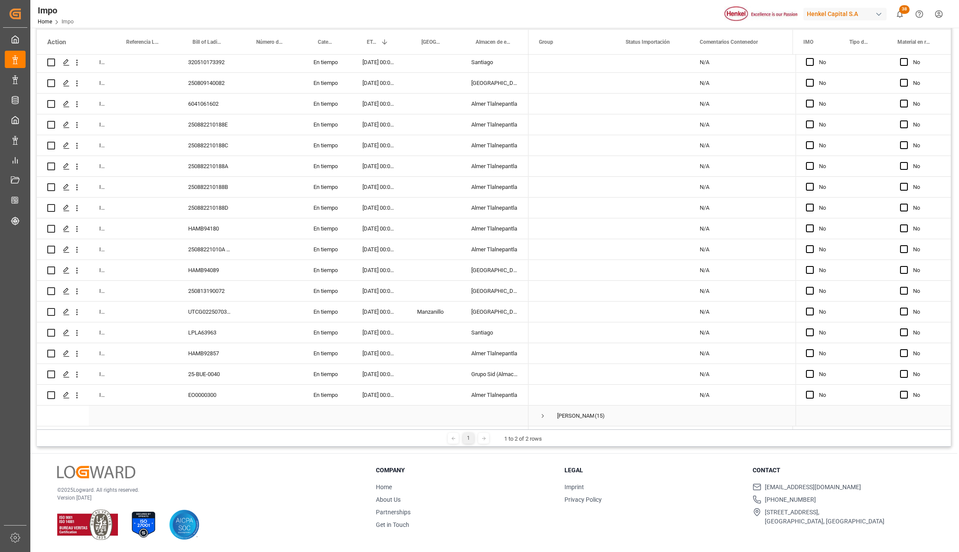
click at [541, 412] on span "Press SPACE to select this row." at bounding box center [543, 416] width 8 height 8
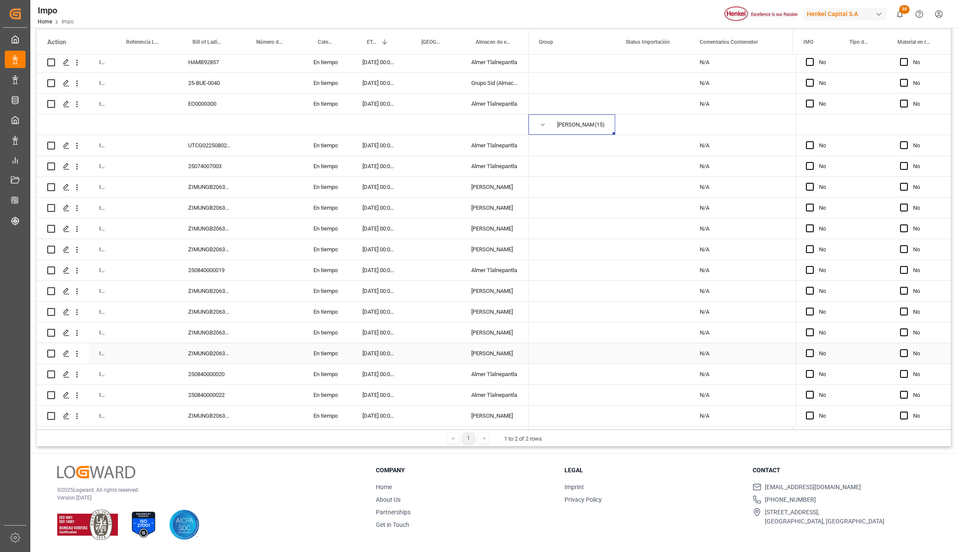
scroll to position [359, 0]
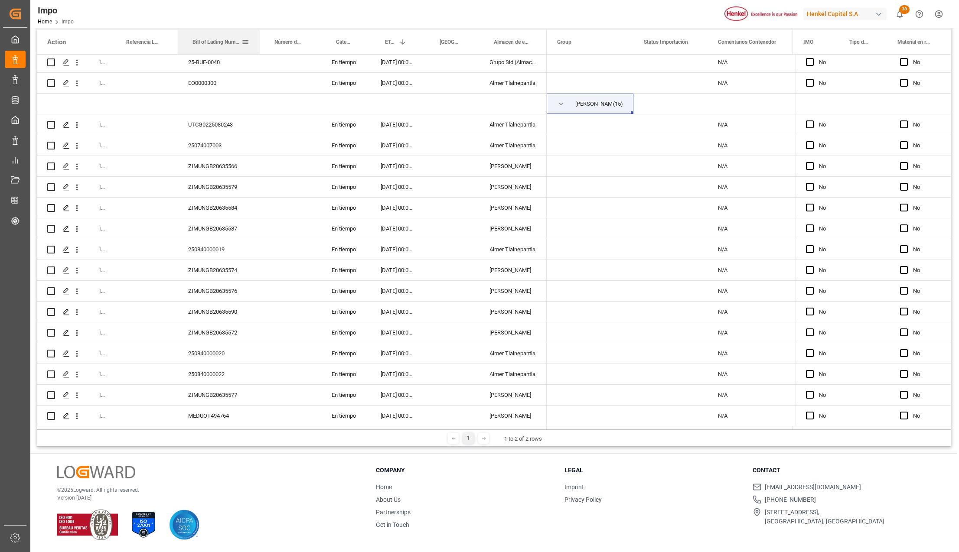
drag, startPoint x: 240, startPoint y: 32, endPoint x: 258, endPoint y: 30, distance: 18.2
click at [258, 30] on div at bounding box center [259, 42] width 3 height 24
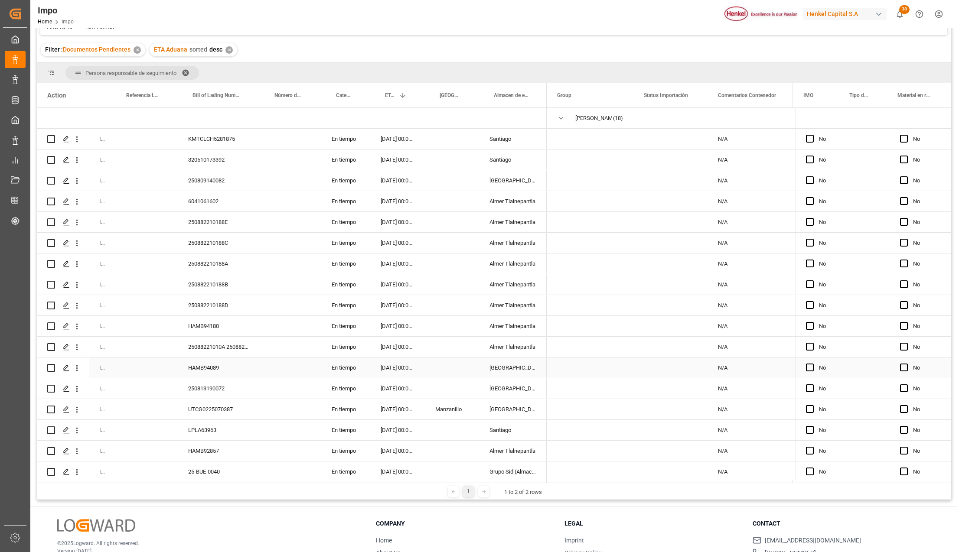
scroll to position [0, 0]
